Goal: Information Seeking & Learning: Find specific fact

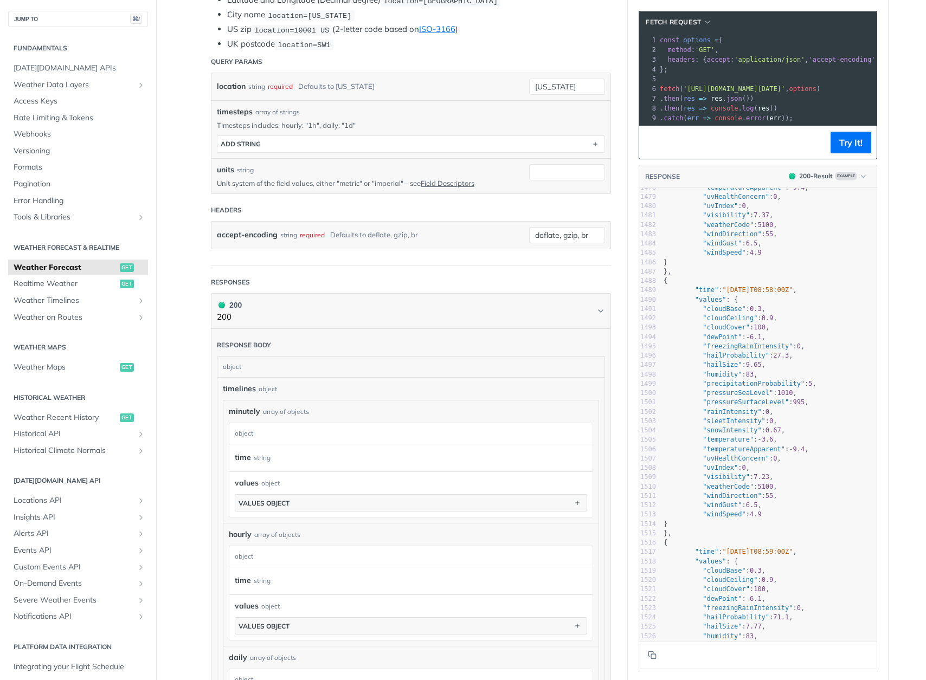
click at [290, 430] on div "object" at bounding box center [409, 433] width 360 height 21
click at [314, 504] on button "values object" at bounding box center [410, 503] width 351 height 16
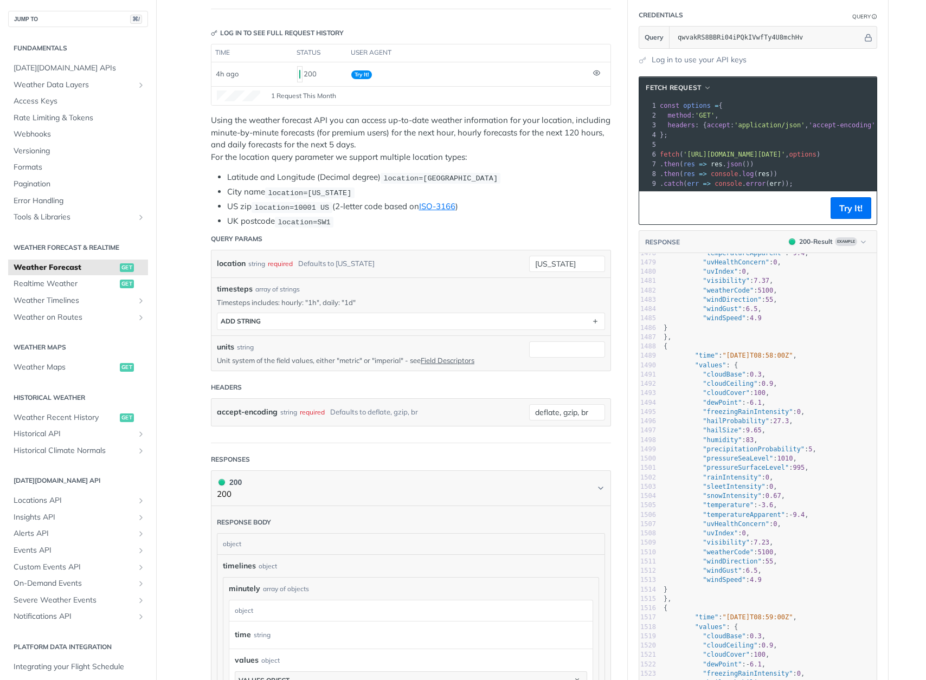
click at [71, 283] on span "Realtime Weather" at bounding box center [66, 284] width 104 height 11
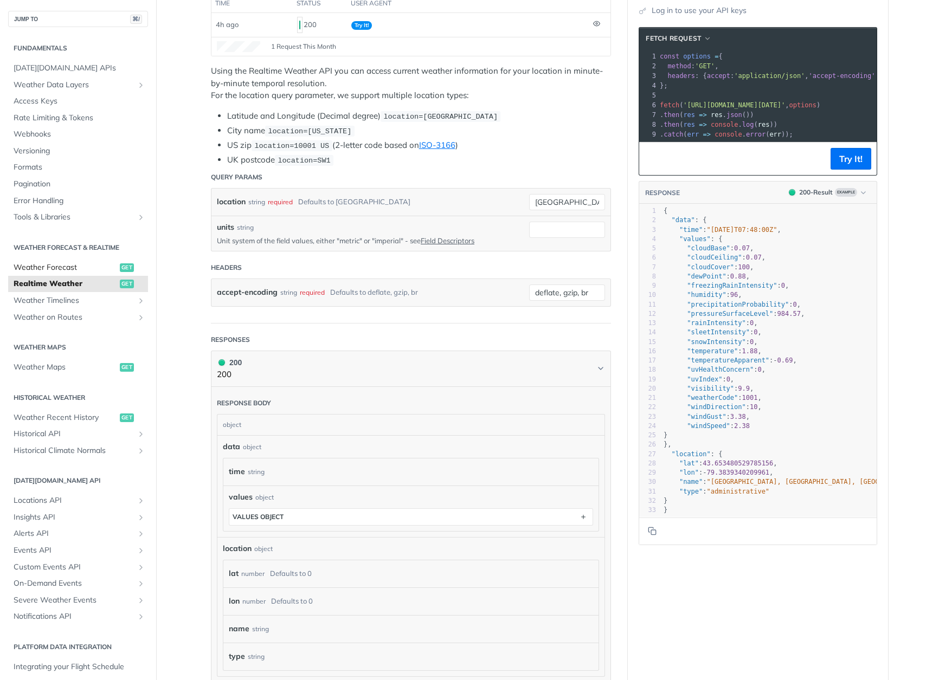
click at [88, 262] on span "Weather Forecast" at bounding box center [66, 267] width 104 height 11
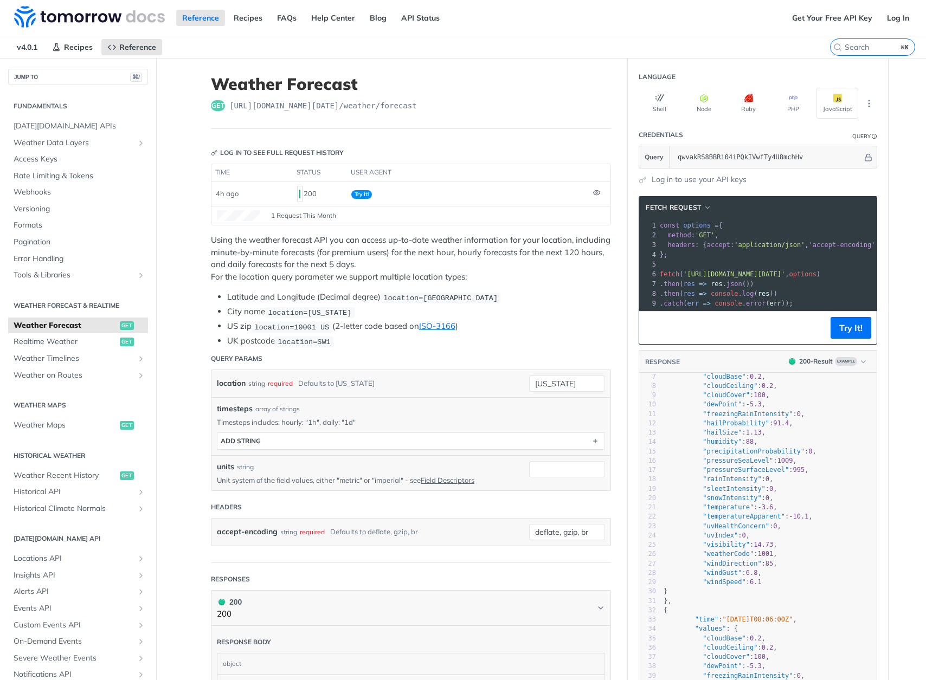
scroll to position [182, 0]
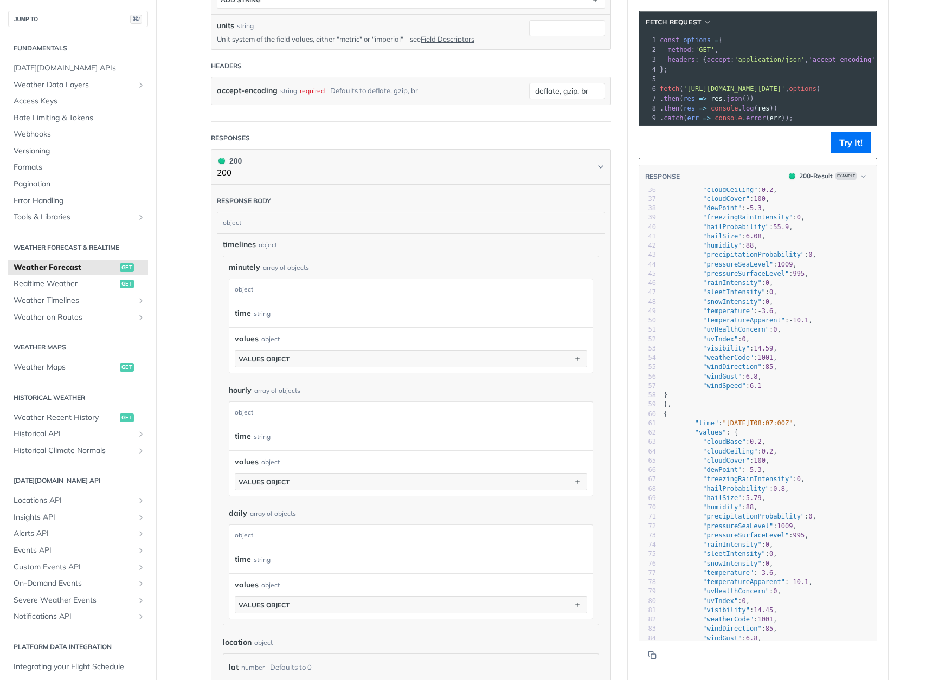
click at [557, 437] on div "time string" at bounding box center [403, 437] width 336 height 16
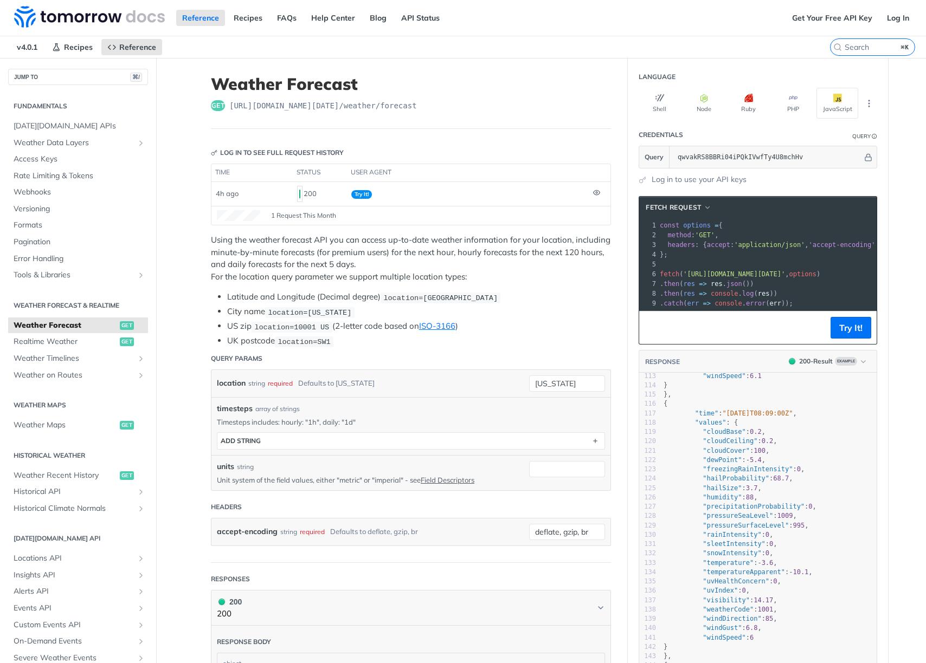
click at [461, 399] on div "timesteps array of strings Timesteps includes: hourly: "1h", daily: "1d" timest…" at bounding box center [410, 426] width 399 height 58
click at [854, 42] on label "⌘K" at bounding box center [872, 46] width 85 height 17
click at [854, 42] on input "⌘K" at bounding box center [887, 47] width 86 height 10
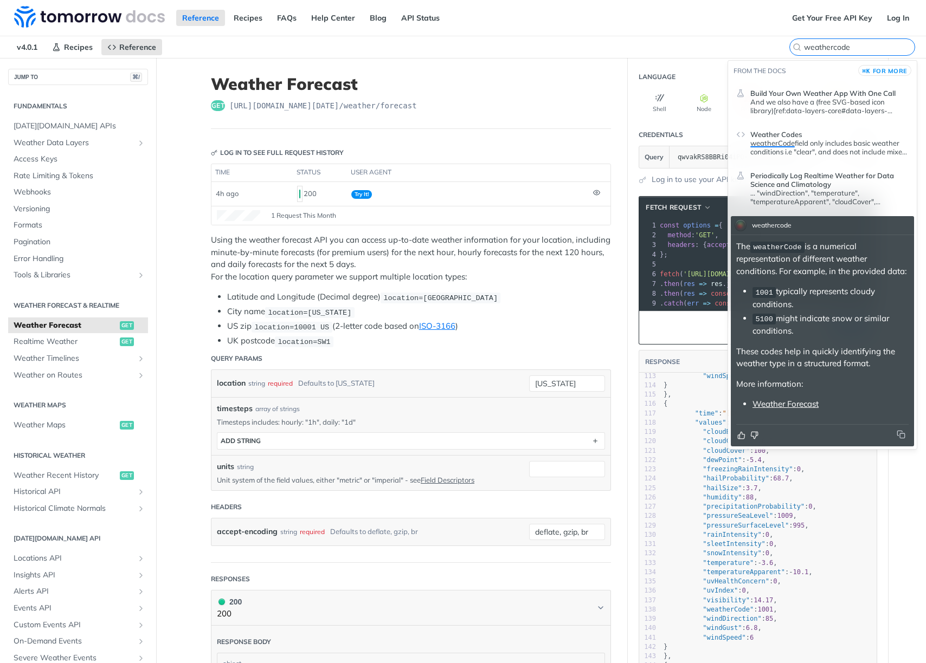
type input "weathercode"
click at [779, 399] on link "Weather Forecast" at bounding box center [785, 404] width 66 height 10
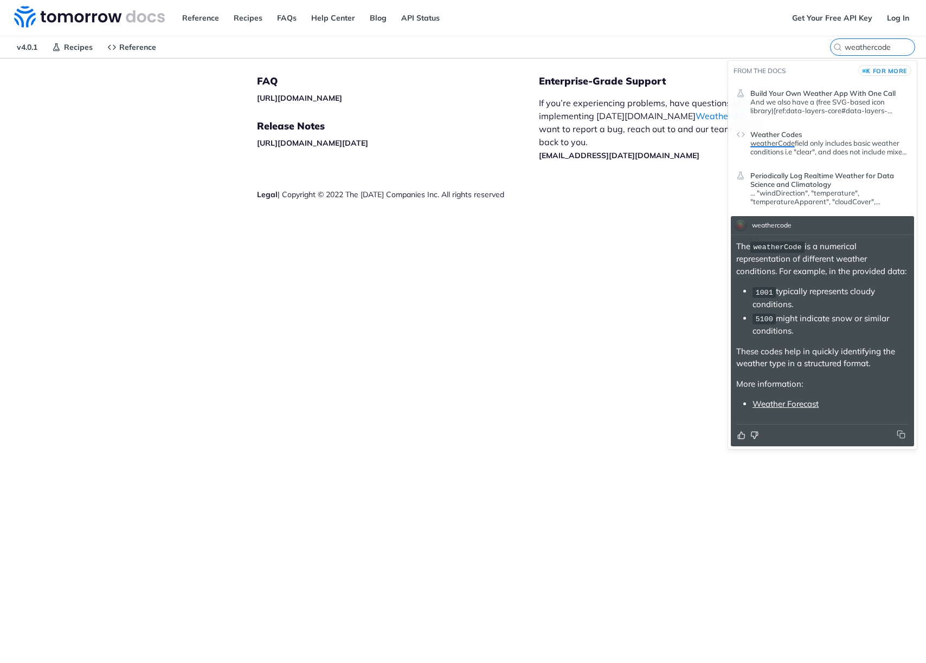
click at [481, 235] on div "FAQ https://tomorrowio.zendesk.com/ Release Notes https://docs.tomorrow.io/refe…" at bounding box center [398, 156] width 282 height 195
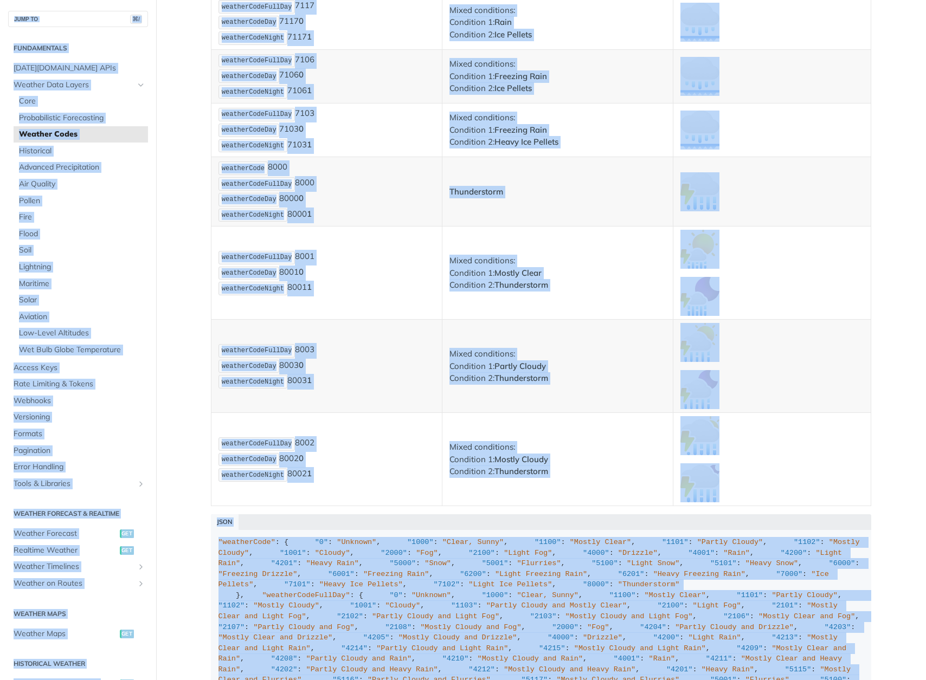
scroll to position [7388, 0]
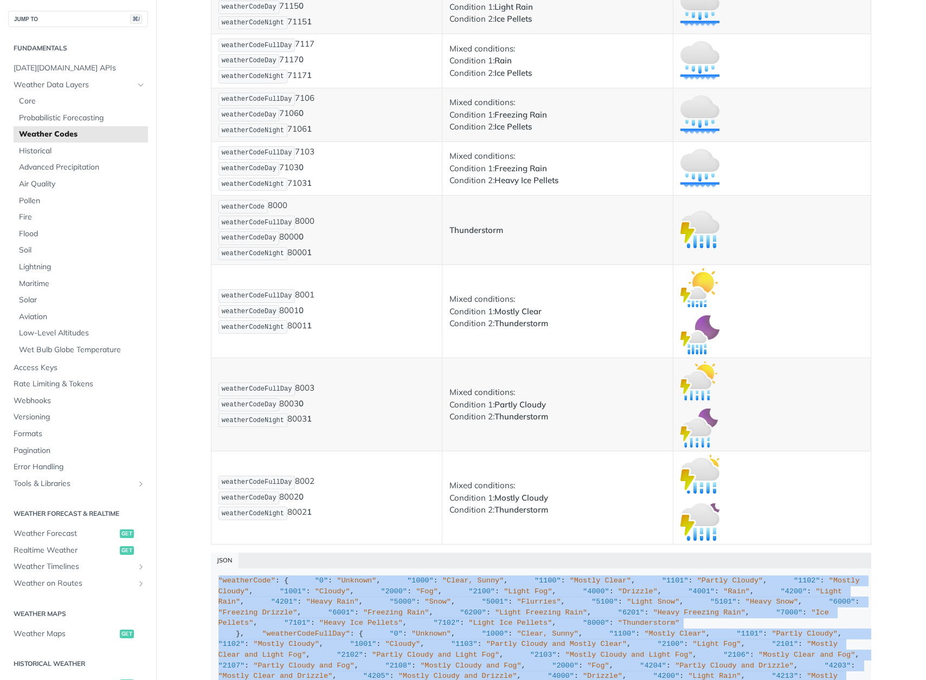
drag, startPoint x: 246, startPoint y: 587, endPoint x: 209, endPoint y: 577, distance: 38.1
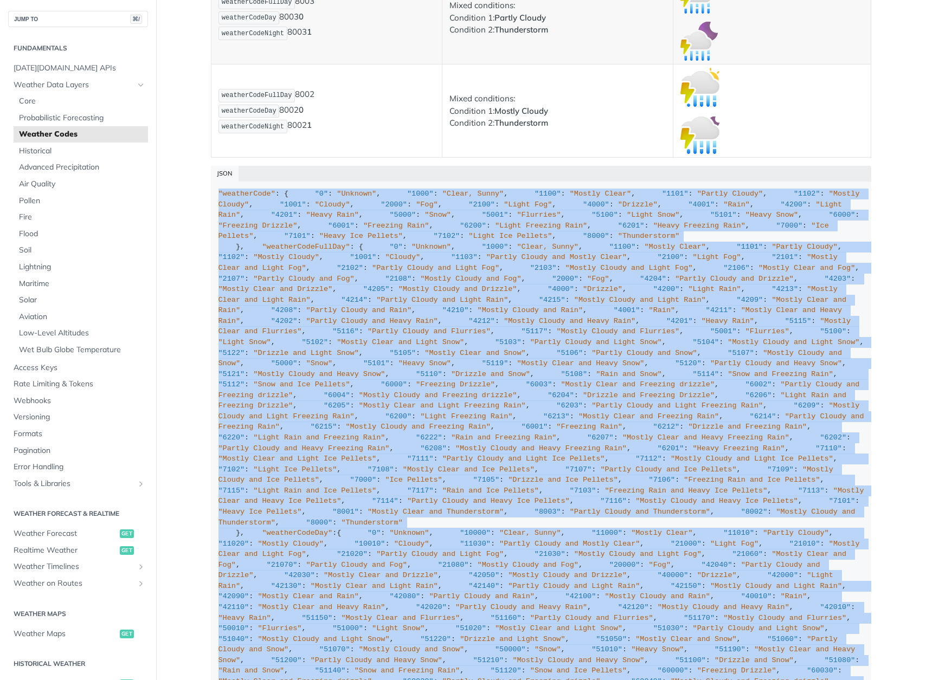
scroll to position [7772, 0]
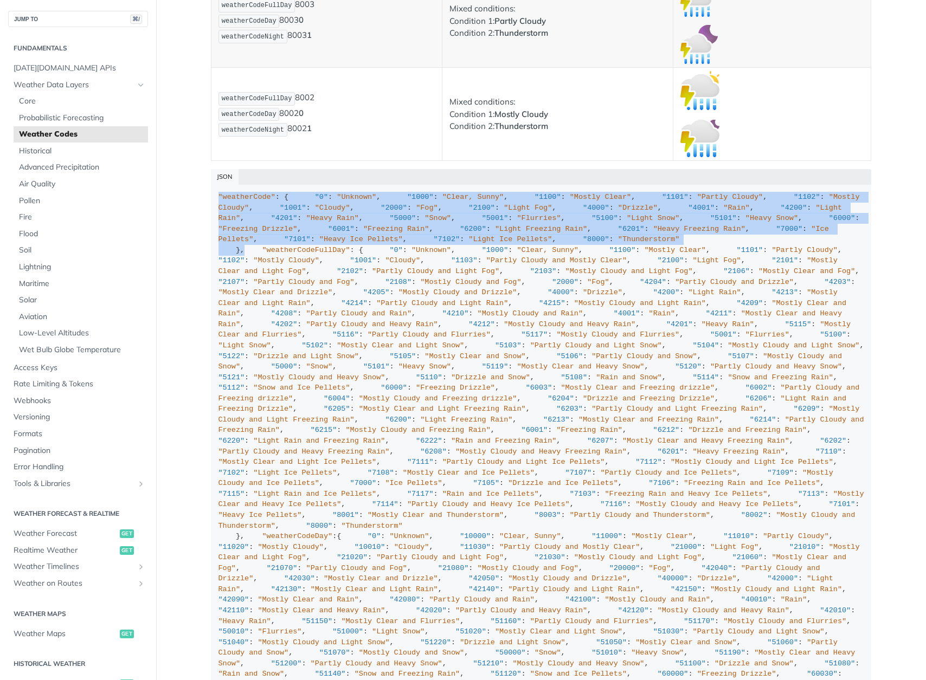
drag, startPoint x: 266, startPoint y: 453, endPoint x: 210, endPoint y: 192, distance: 266.1
copy div ""weatherCode" : { "0" : "Unknown" , "1000" : "Clear, Sunny" , "1100" : "Mostly …"
